Goal: Information Seeking & Learning: Check status

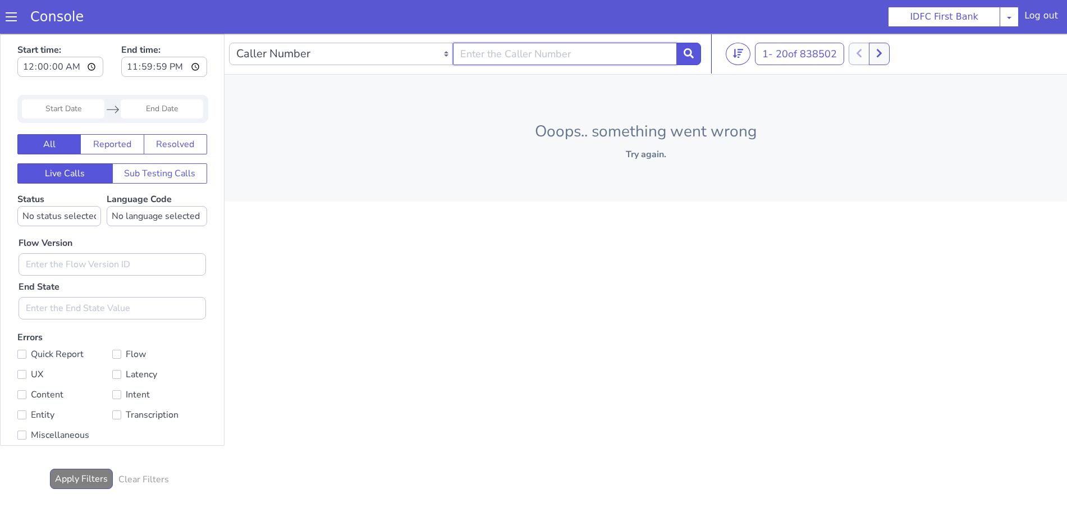
click at [627, 56] on input "text" at bounding box center [565, 54] width 224 height 22
click at [10, 14] on span at bounding box center [11, 16] width 11 height 11
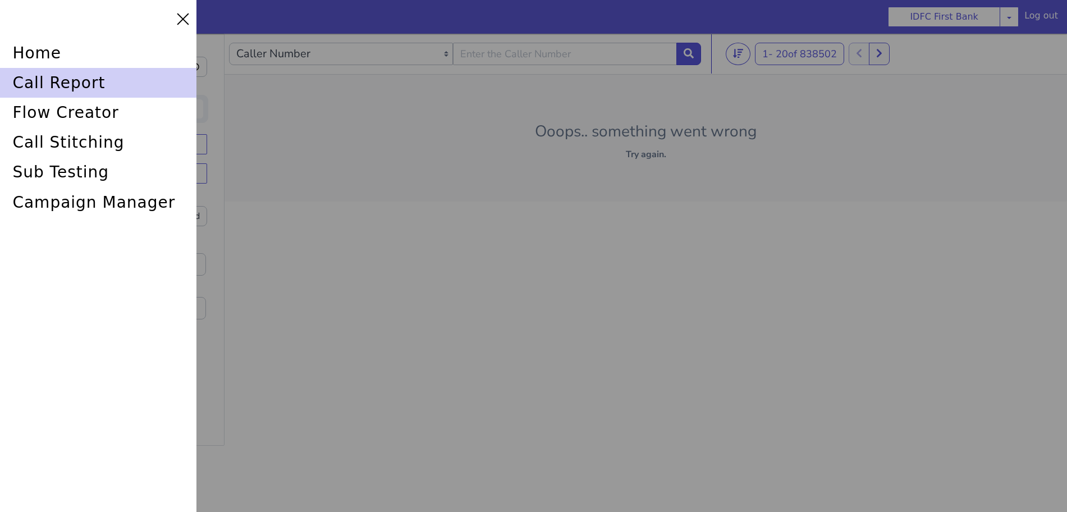
click at [25, 80] on div "call report" at bounding box center [98, 83] width 196 height 30
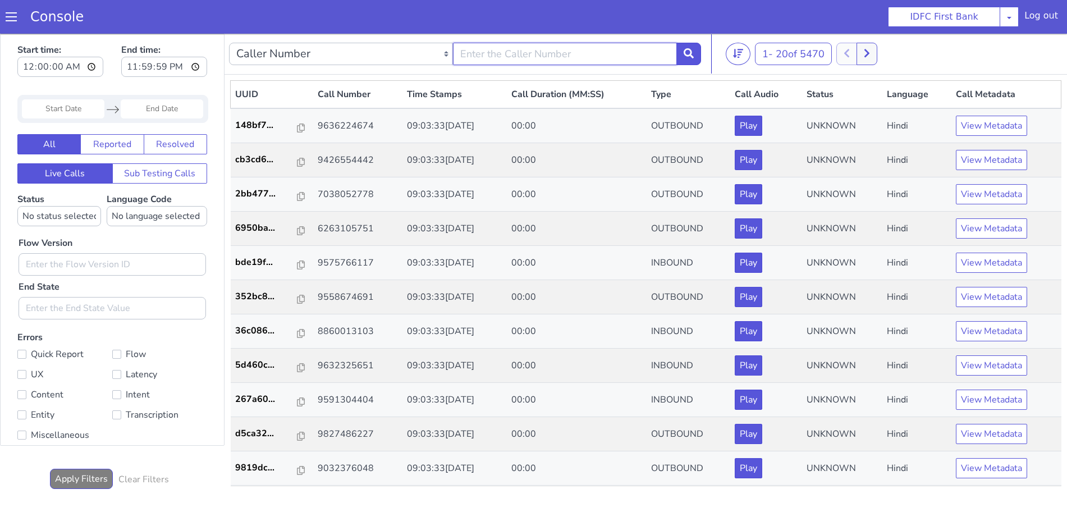
type input "6352248031"
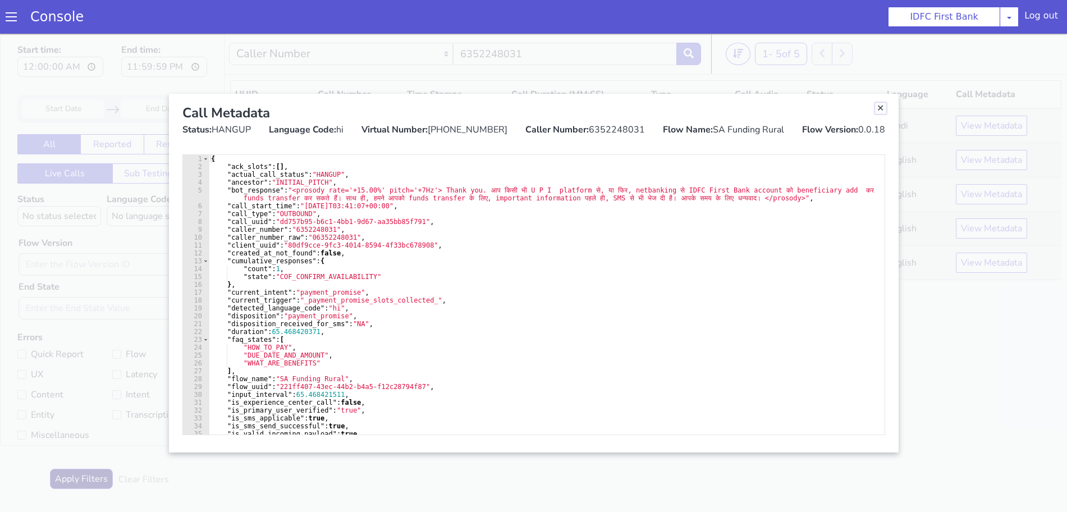
click at [858, 171] on link "Close" at bounding box center [858, 171] width 11 height 11
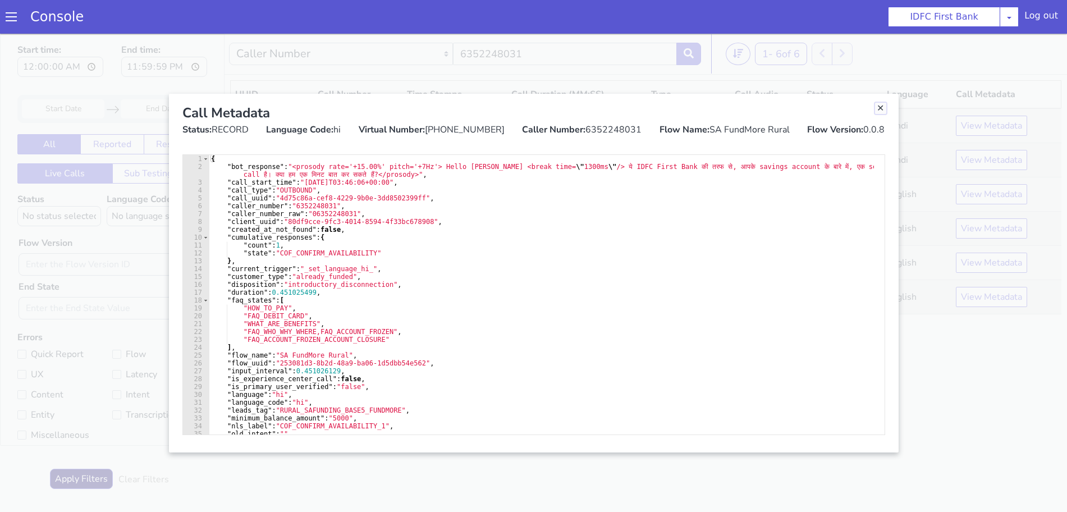
click at [846, 433] on link "Close" at bounding box center [845, 433] width 11 height 11
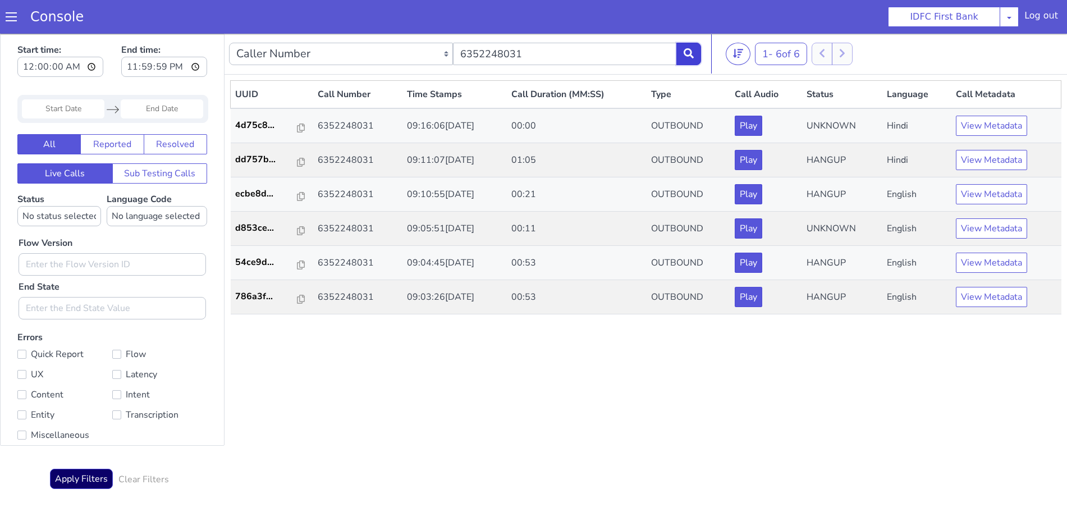
click at [690, 511] on button at bounding box center [695, 513] width 25 height 22
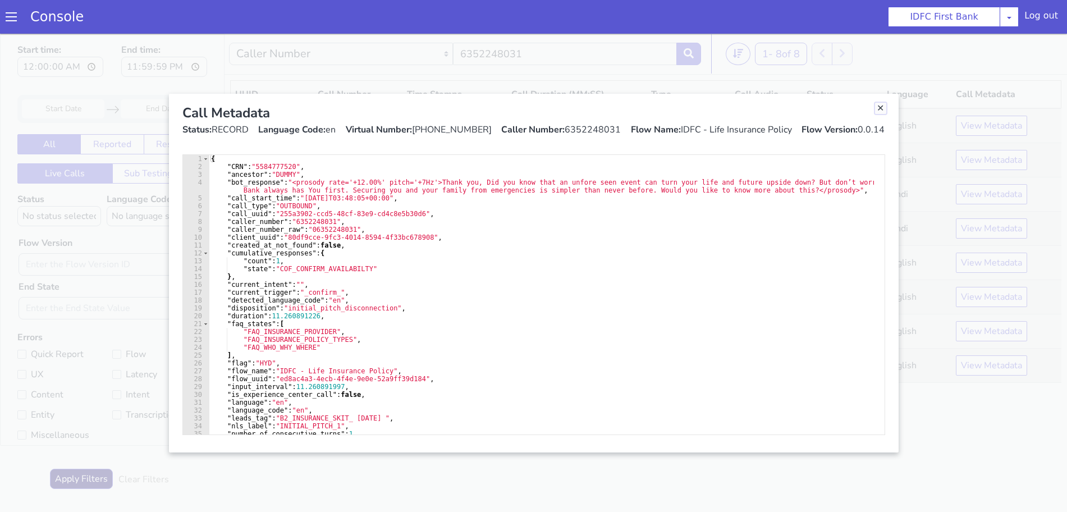
click at [848, 207] on link "Close" at bounding box center [849, 206] width 11 height 11
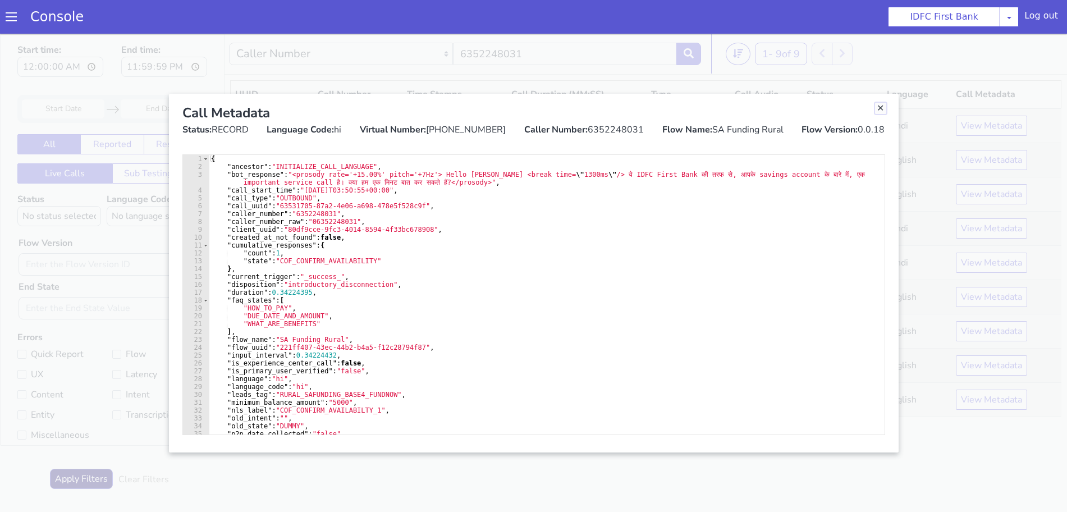
click at [833, 354] on link "Close" at bounding box center [836, 357] width 11 height 11
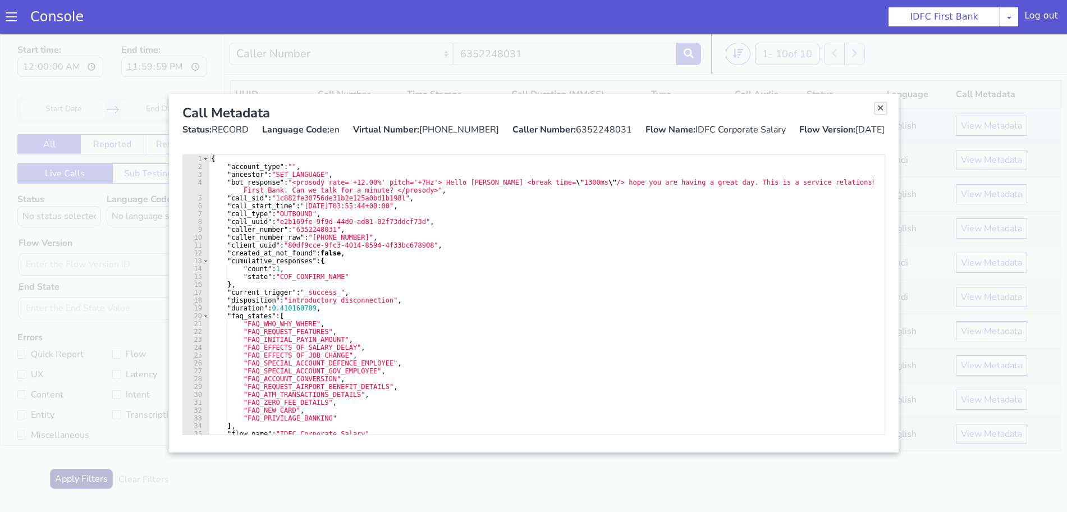
click at [839, 393] on link "Close" at bounding box center [840, 393] width 11 height 11
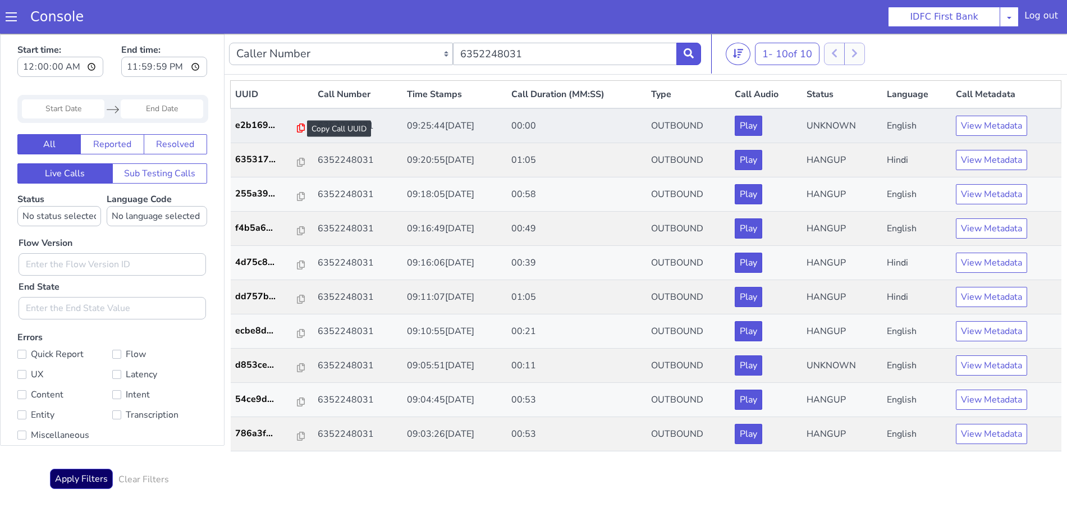
click at [253, 325] on icon at bounding box center [257, 327] width 8 height 9
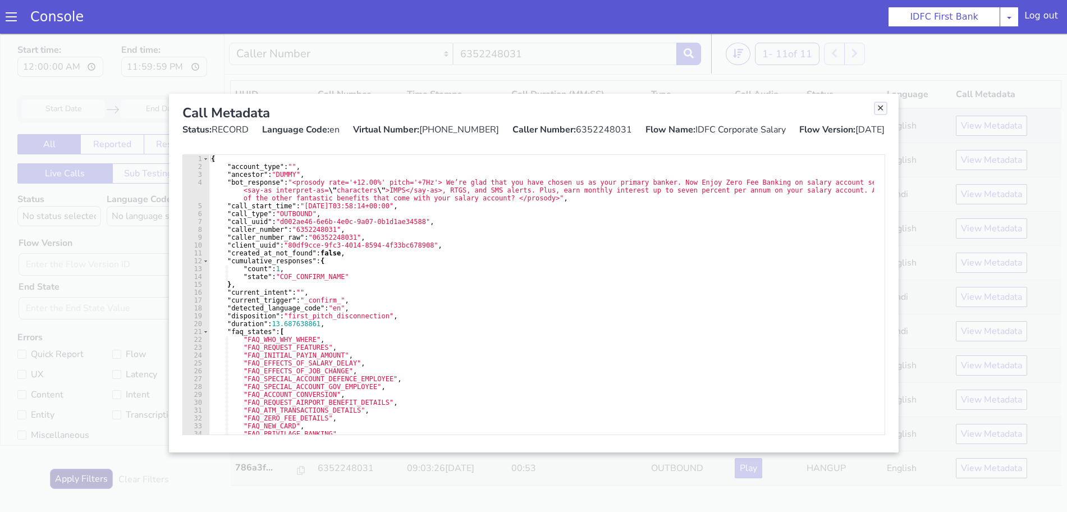
click at [858, 180] on link "Close" at bounding box center [856, 180] width 11 height 11
